Goal: Information Seeking & Learning: Learn about a topic

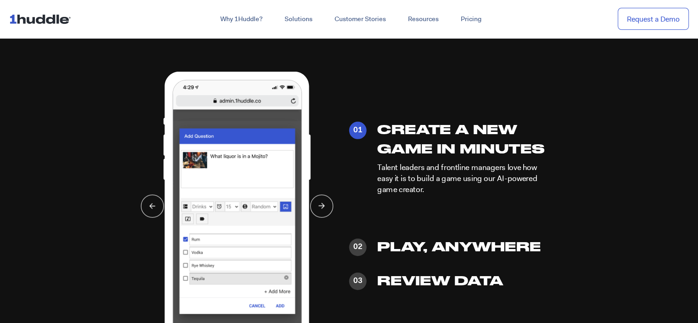
scroll to position [2125, 0]
drag, startPoint x: 461, startPoint y: 162, endPoint x: 520, endPoint y: 178, distance: 60.5
click at [520, 178] on p "Talent leaders and frontline managers love how easy it is to build a game using…" at bounding box center [465, 179] width 174 height 33
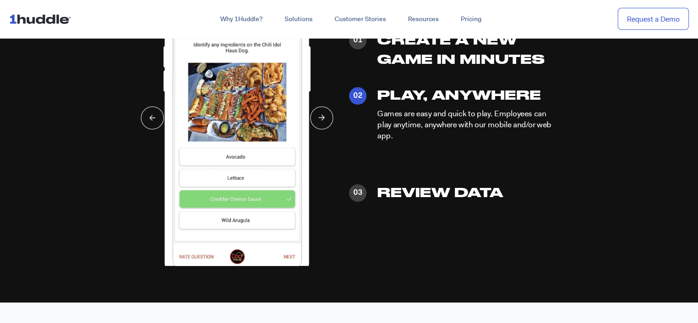
click at [586, 149] on div "01 02 03" at bounding box center [349, 122] width 546 height 288
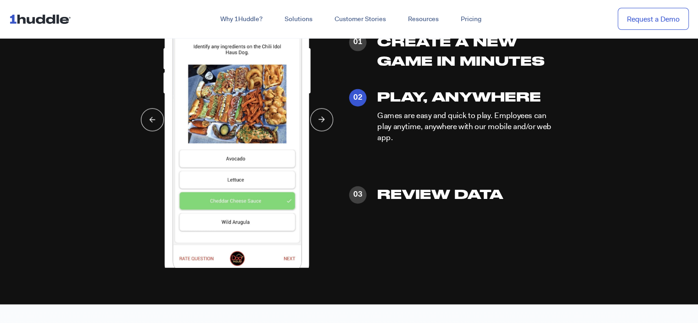
scroll to position [2211, 0]
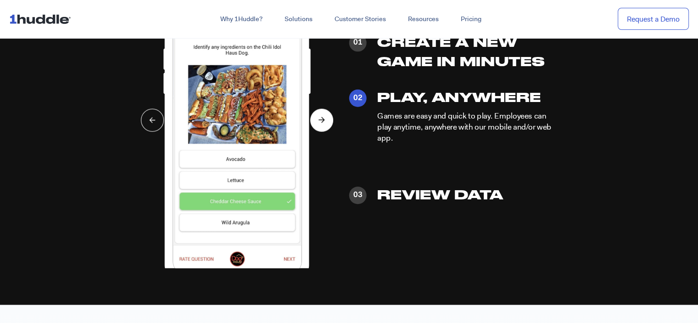
click at [317, 121] on button at bounding box center [321, 120] width 23 height 23
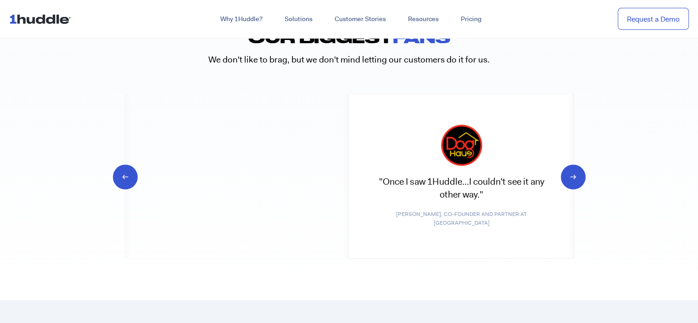
scroll to position [4414, 0]
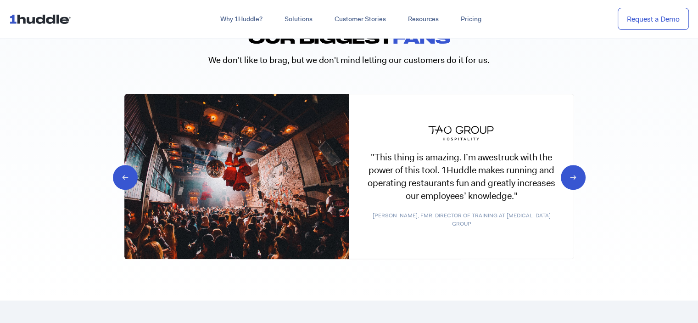
click at [564, 179] on icon "Next slide" at bounding box center [565, 176] width 9 height 9
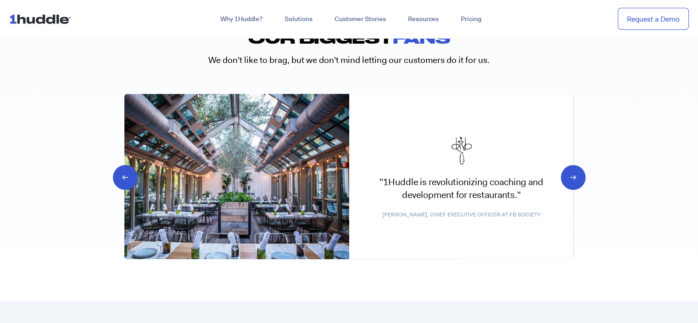
click at [564, 179] on icon "Next slide" at bounding box center [565, 176] width 9 height 9
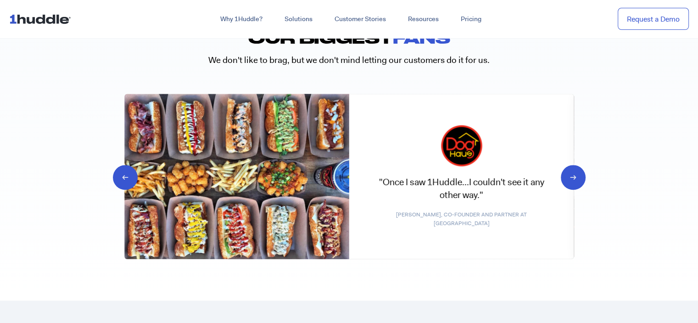
click at [570, 180] on icon "Next slide" at bounding box center [565, 176] width 9 height 9
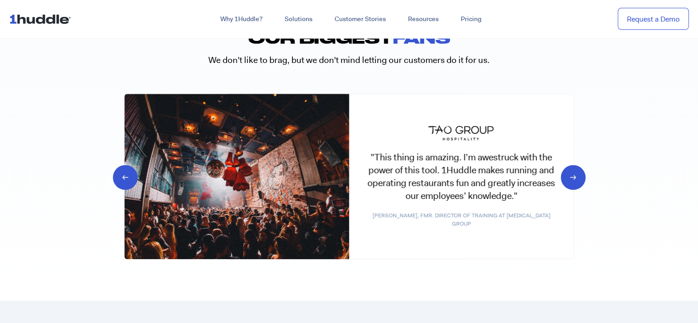
click at [570, 180] on icon "Next slide" at bounding box center [565, 176] width 9 height 9
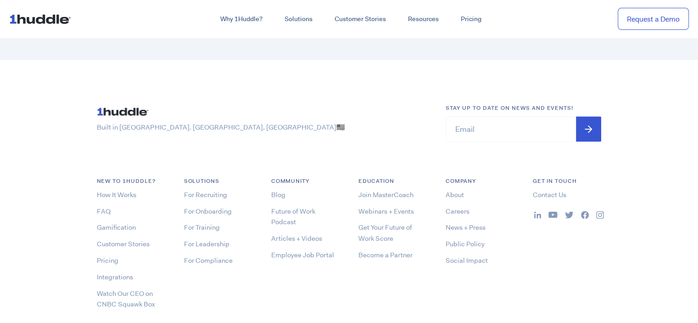
scroll to position [4804, 0]
click at [446, 195] on li "About" at bounding box center [480, 192] width 69 height 11
click at [450, 194] on link "About" at bounding box center [455, 192] width 18 height 9
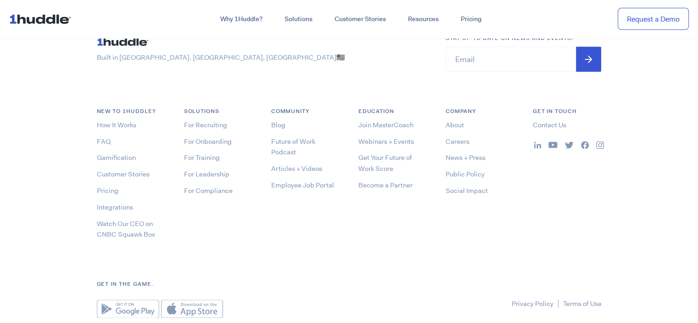
scroll to position [4919, 0]
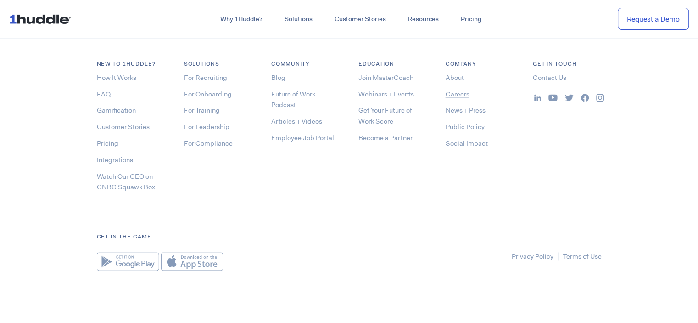
click at [465, 94] on link "Careers" at bounding box center [458, 94] width 24 height 9
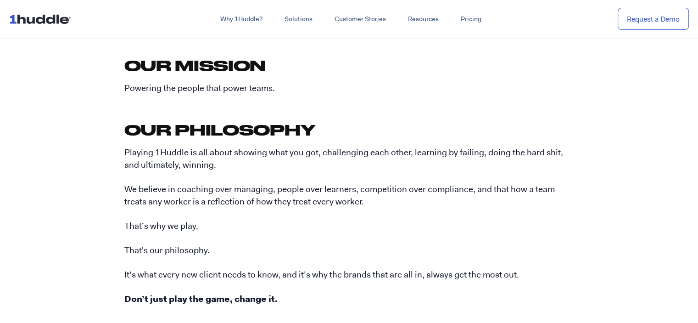
scroll to position [530, 0]
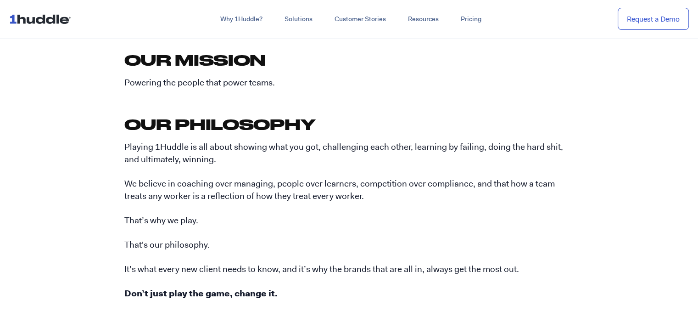
click at [374, 88] on p "Powering the people that power teams." at bounding box center [349, 83] width 450 height 12
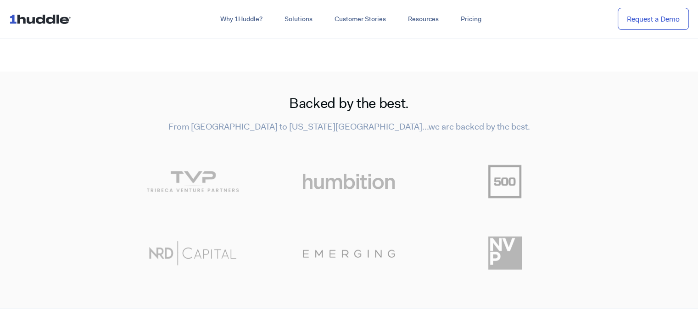
scroll to position [1968, 0]
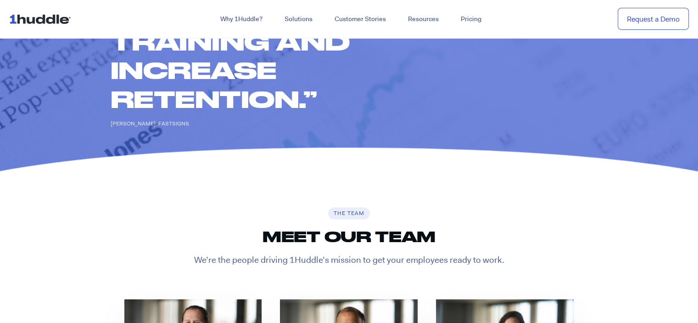
click at [387, 131] on div "“This is the best, coolest way to deliver training and increase retention.” Cat…" at bounding box center [349, 20] width 698 height 225
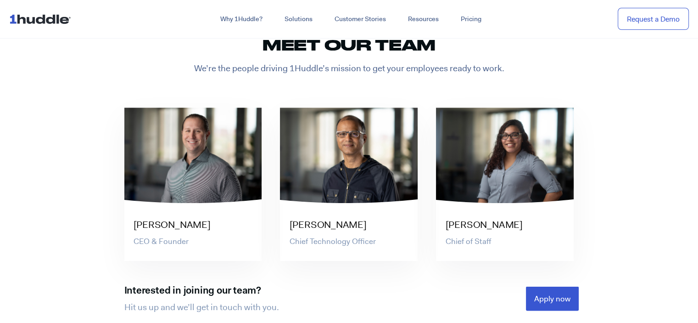
scroll to position [1707, 0]
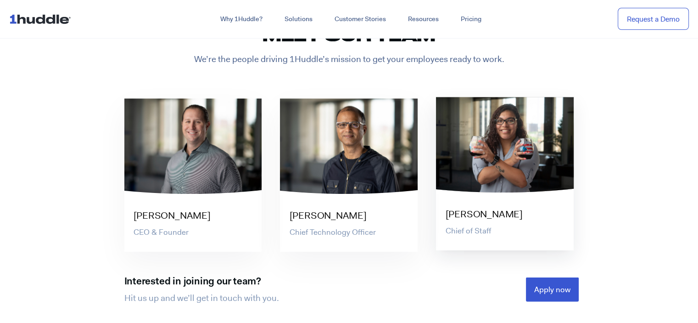
click at [482, 182] on div at bounding box center [505, 145] width 138 height 96
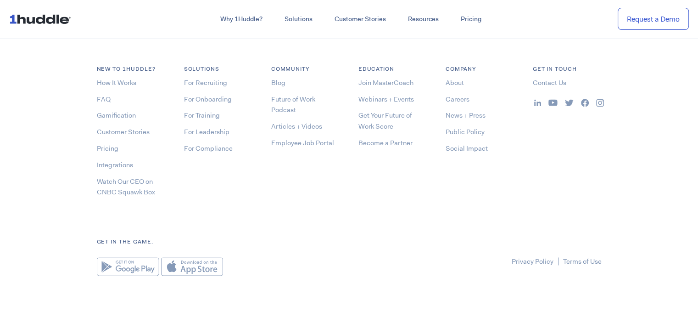
scroll to position [4919, 0]
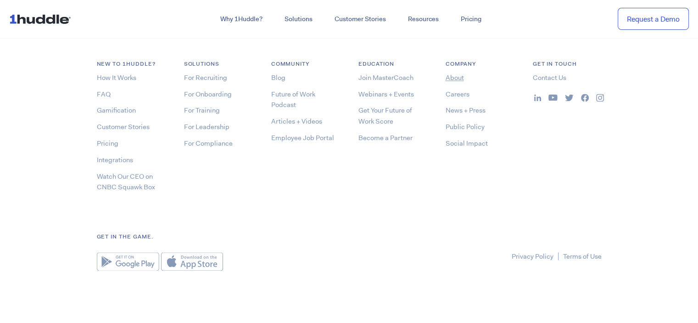
click at [458, 75] on link "About" at bounding box center [455, 77] width 18 height 9
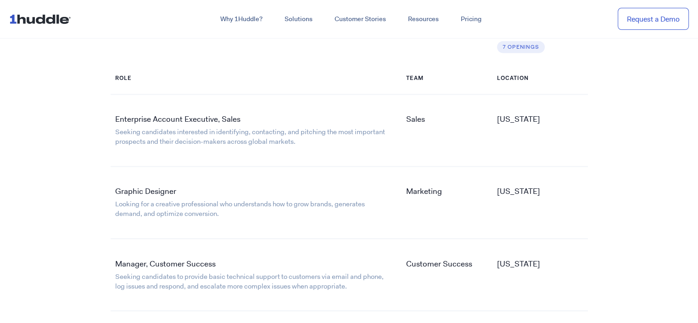
scroll to position [1515, 0]
click at [207, 115] on link "Enterprise Account Executive, Sales" at bounding box center [177, 118] width 125 height 10
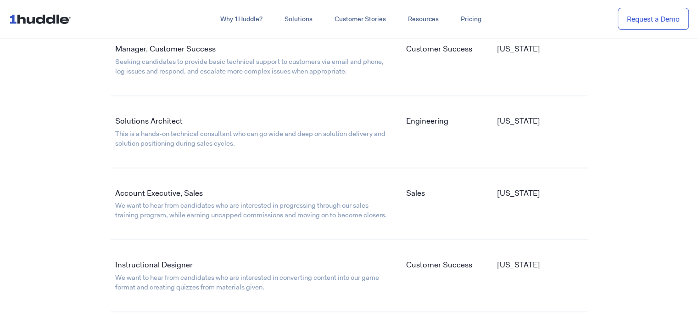
scroll to position [1728, 0]
click at [157, 194] on link "Account Executive, Sales" at bounding box center [159, 194] width 88 height 10
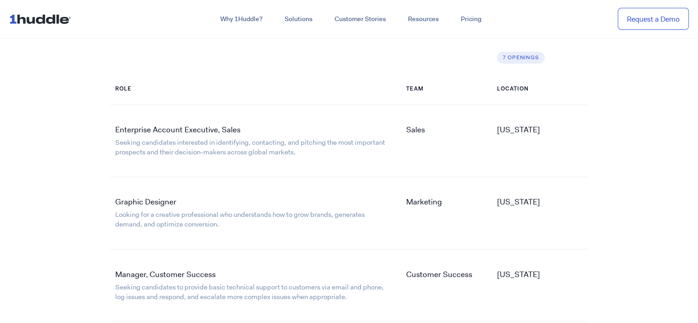
scroll to position [1504, 0]
